Goal: Find specific page/section: Find specific page/section

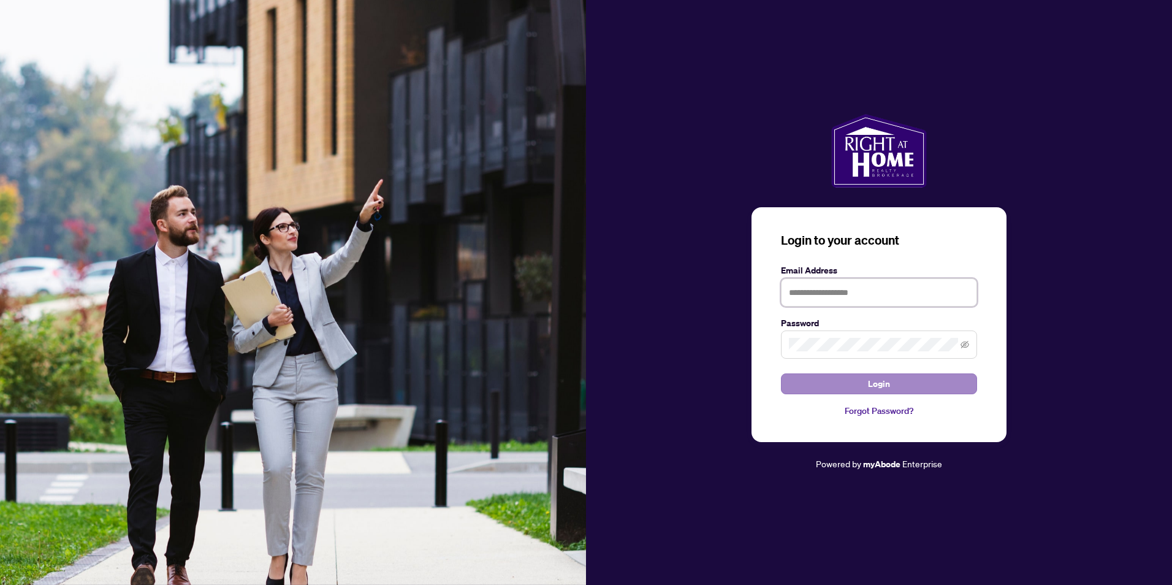
type input "**********"
click at [820, 384] on button "Login" at bounding box center [879, 383] width 196 height 21
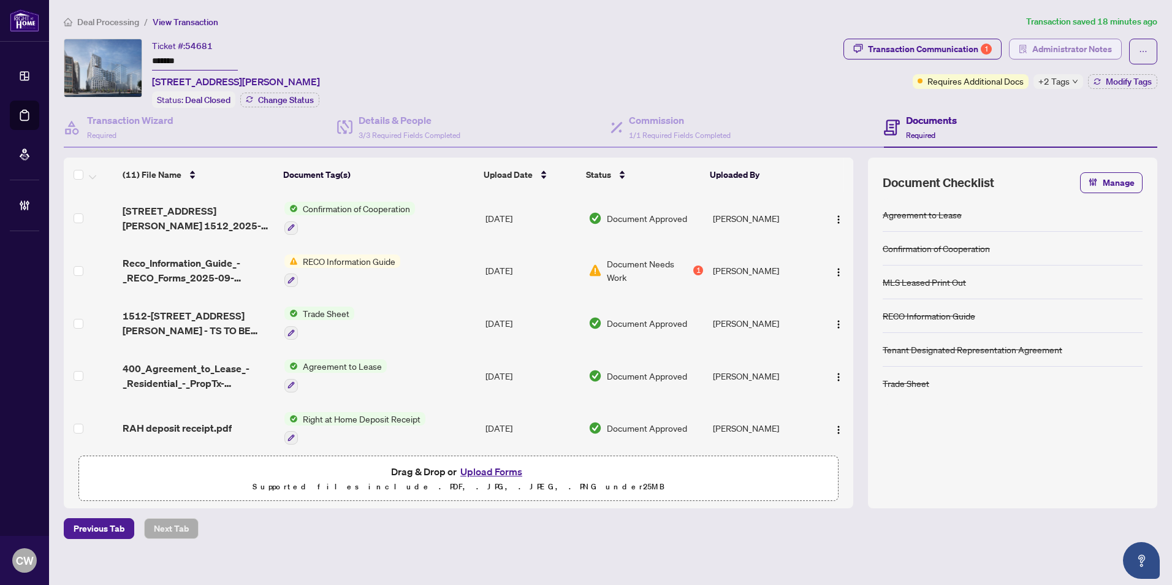
click at [1075, 50] on span "Administrator Notes" at bounding box center [1072, 49] width 80 height 20
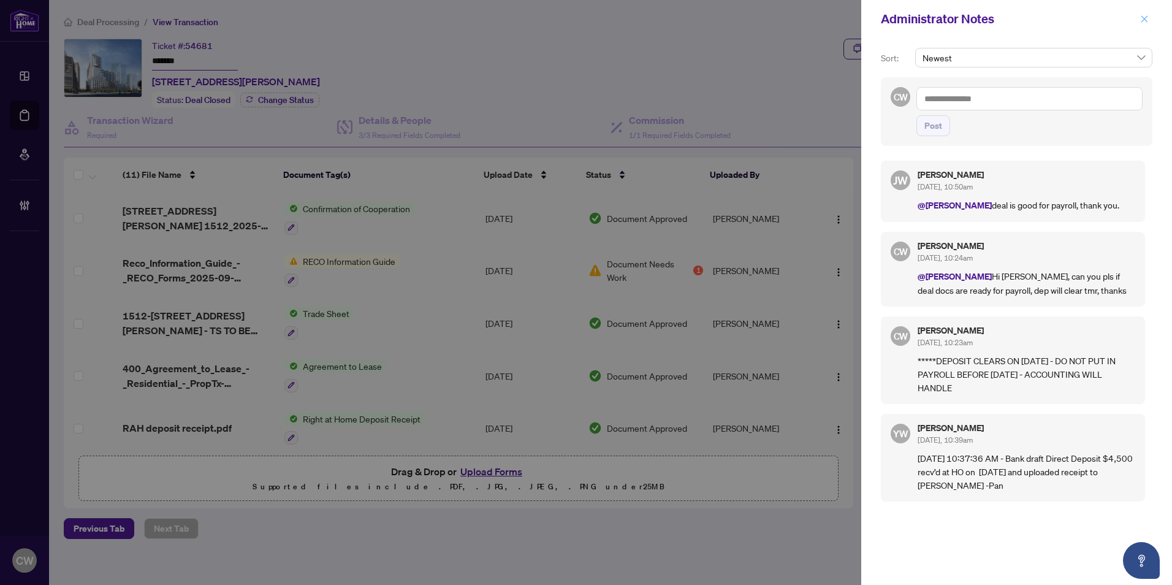
click at [1144, 21] on icon "close" at bounding box center [1144, 19] width 9 height 9
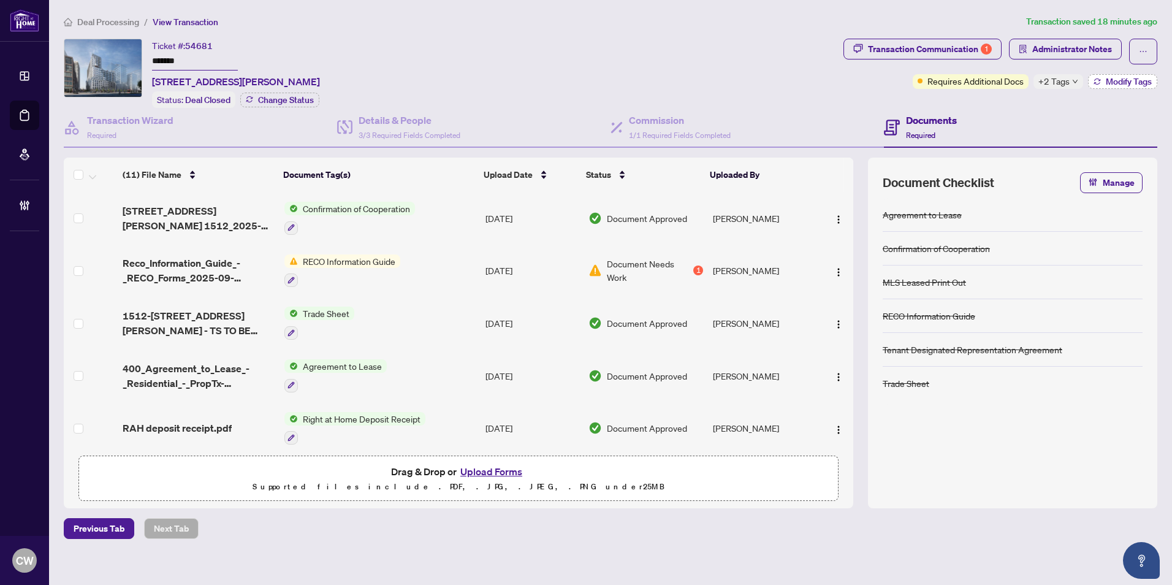
click at [1137, 77] on span "Modify Tags" at bounding box center [1129, 81] width 46 height 9
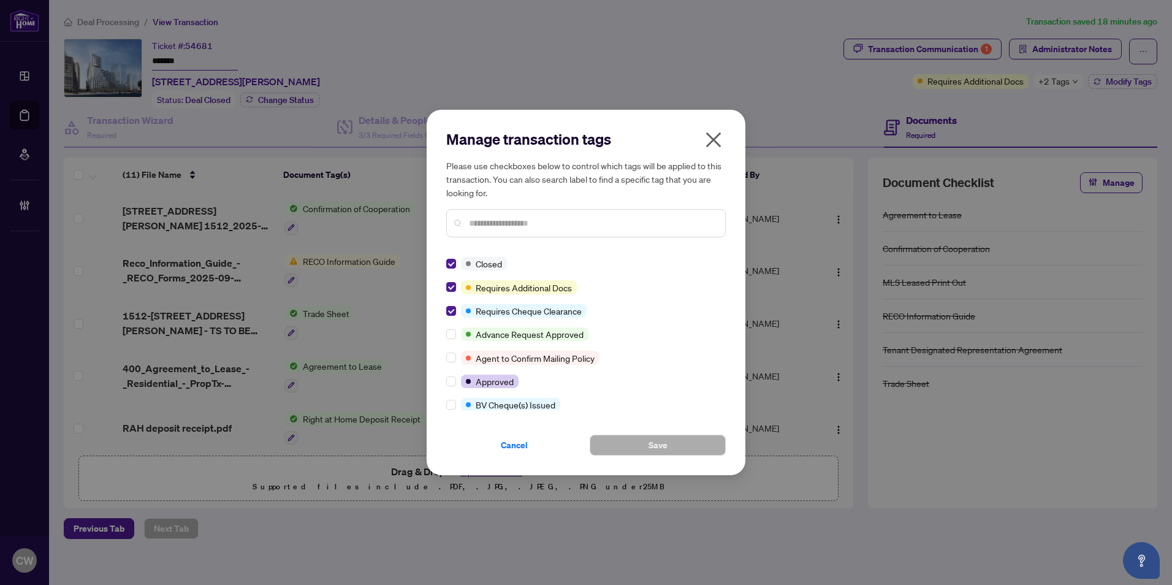
click at [718, 136] on icon "close" at bounding box center [713, 139] width 15 height 15
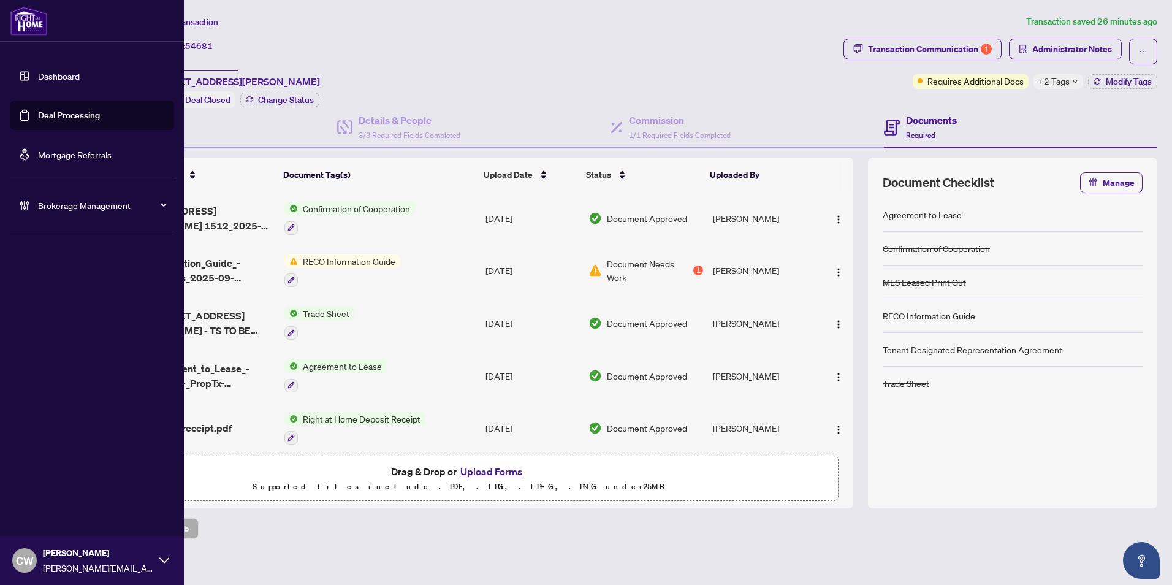
click at [42, 113] on link "Deal Processing" at bounding box center [69, 115] width 62 height 11
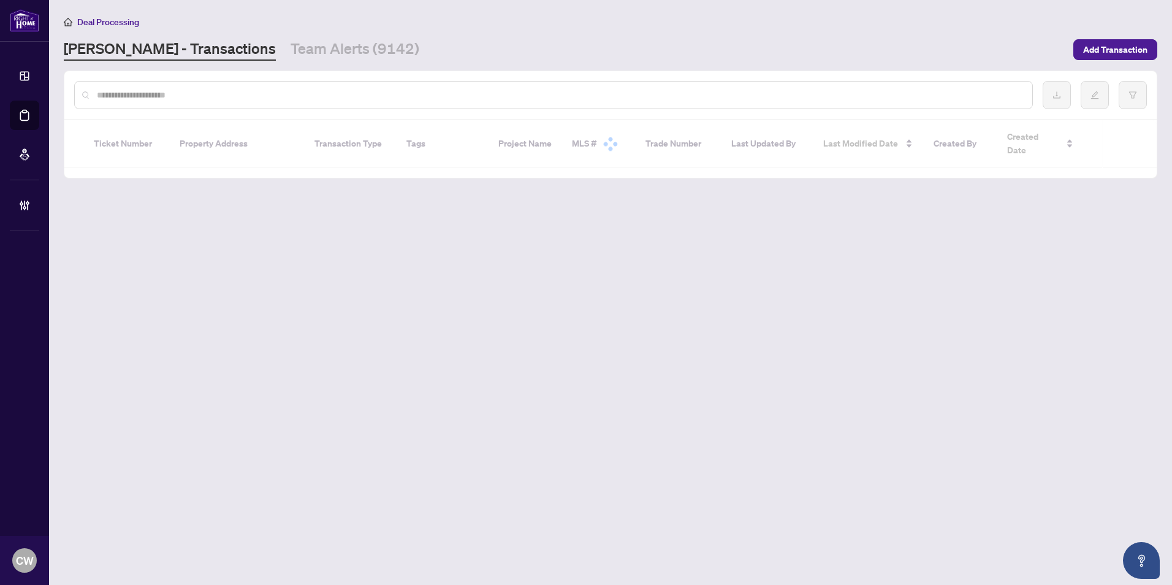
click at [197, 94] on input "text" at bounding box center [560, 94] width 926 height 13
paste input "**********"
type input "**********"
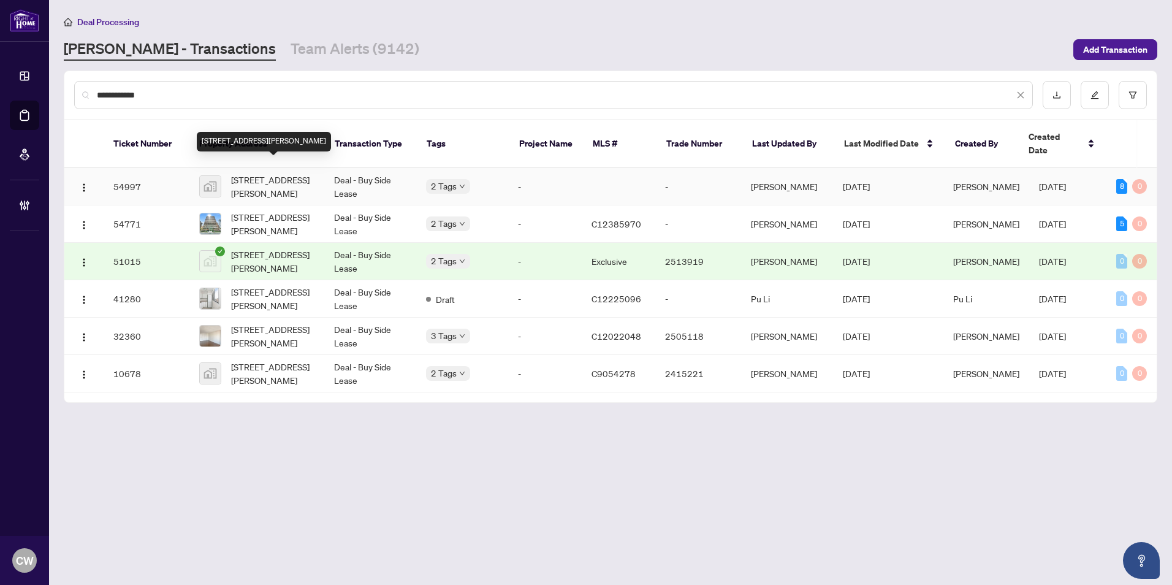
click at [268, 173] on span "33 Isabella Street unit 604, North York, Toronto, ON, Canada" at bounding box center [272, 186] width 83 height 27
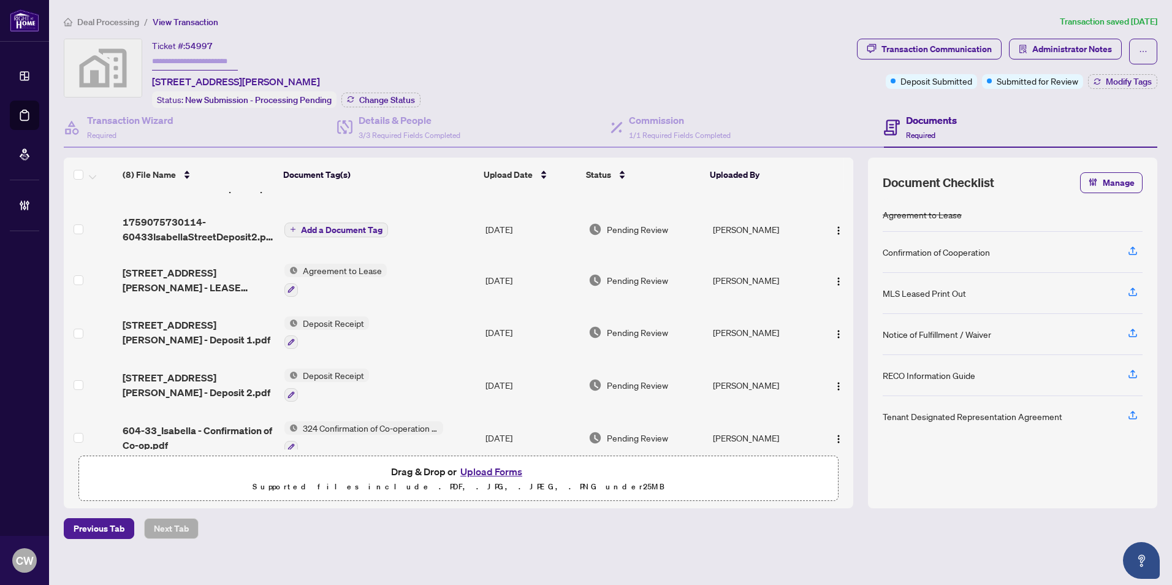
scroll to position [159, 0]
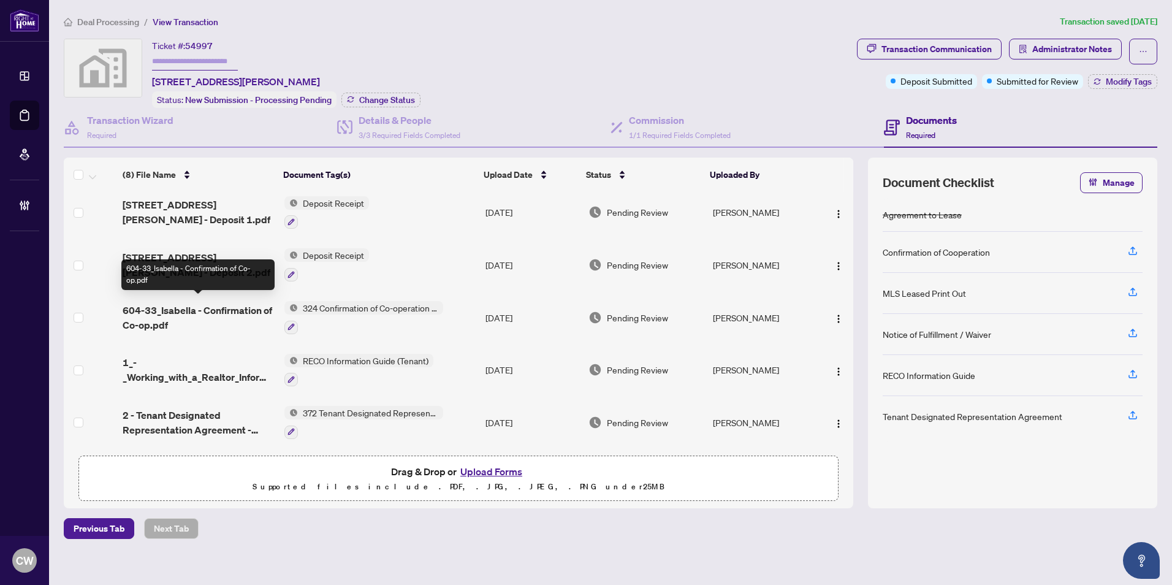
click at [232, 303] on span "604-33_Isabella - Confirmation of Co-op.pdf" at bounding box center [198, 317] width 151 height 29
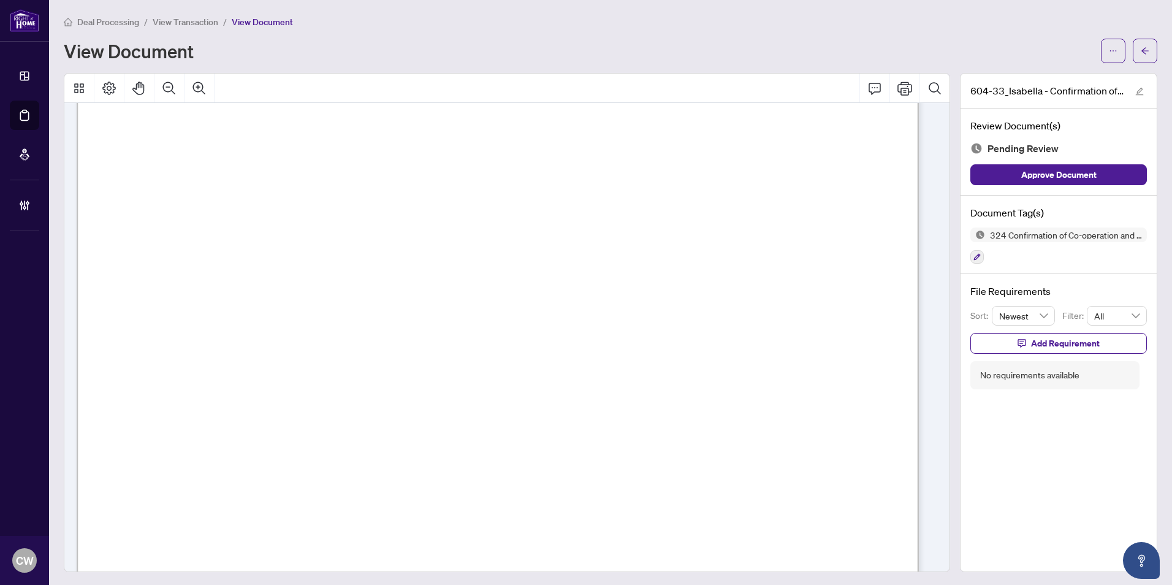
scroll to position [1165, 0]
click at [1140, 42] on button "button" at bounding box center [1145, 51] width 25 height 25
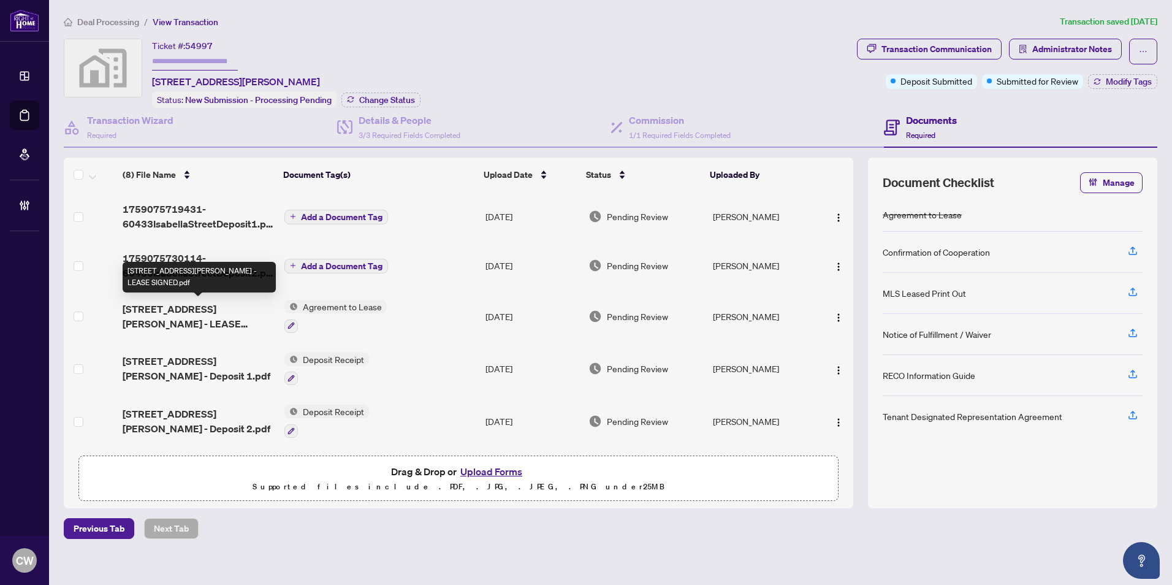
click at [214, 314] on span "604-33 Isabella Street - LEASE SIGNED.pdf" at bounding box center [198, 316] width 151 height 29
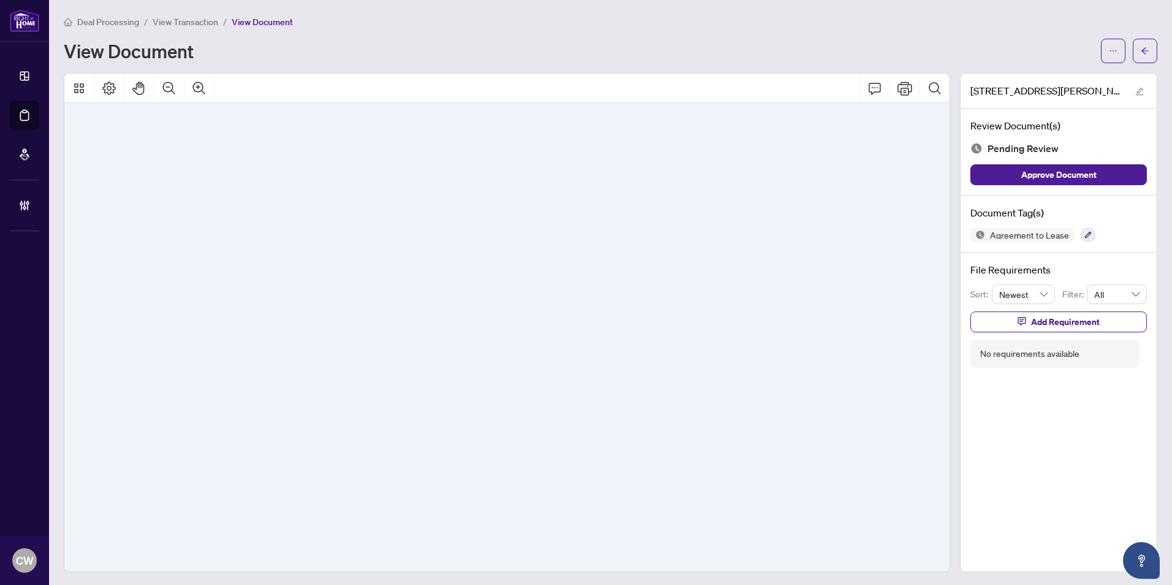
scroll to position [1686, 0]
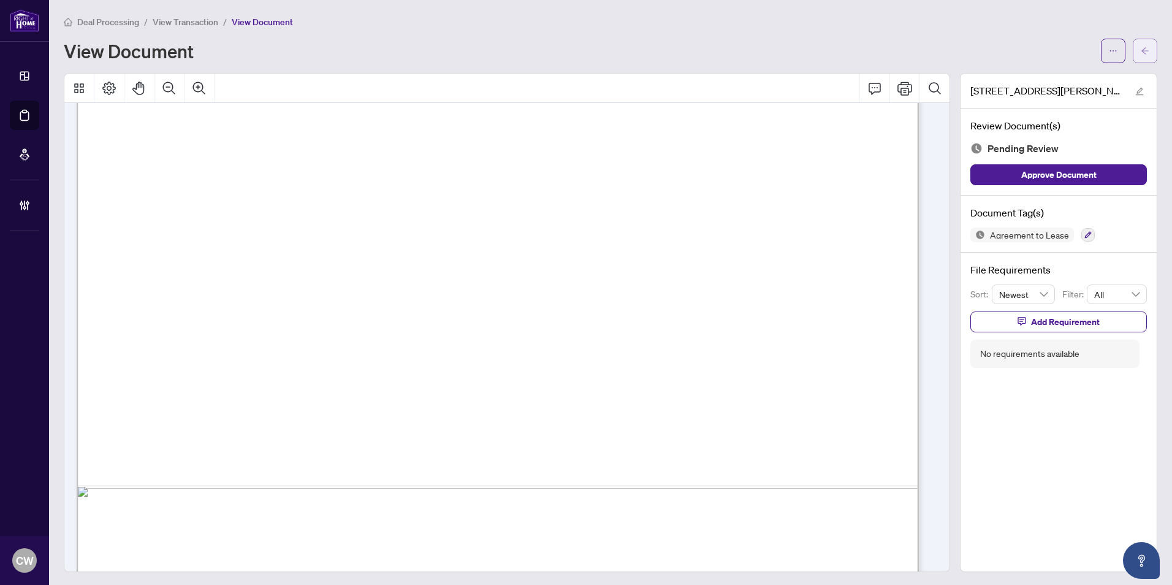
click at [1141, 50] on icon "arrow-left" at bounding box center [1145, 51] width 9 height 9
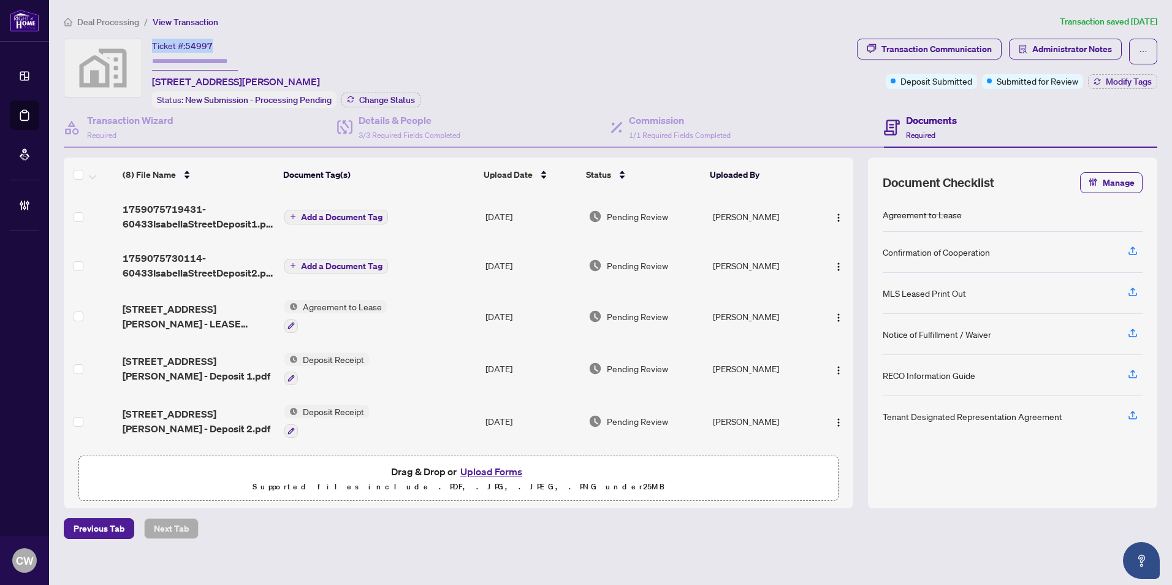
drag, startPoint x: 215, startPoint y: 42, endPoint x: 149, endPoint y: 42, distance: 65.6
click at [149, 42] on div "Ticket #: 54997 33 Isabella Street unit 604, North York, Toronto, ON, Canada St…" at bounding box center [458, 73] width 788 height 69
copy div "Ticket #: 54997"
